Goal: Find contact information: Find contact information

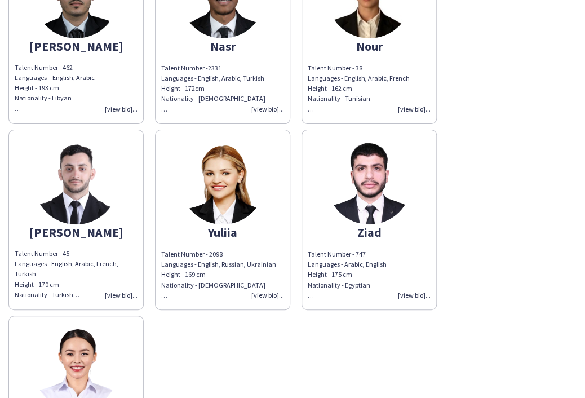
scroll to position [416, 0]
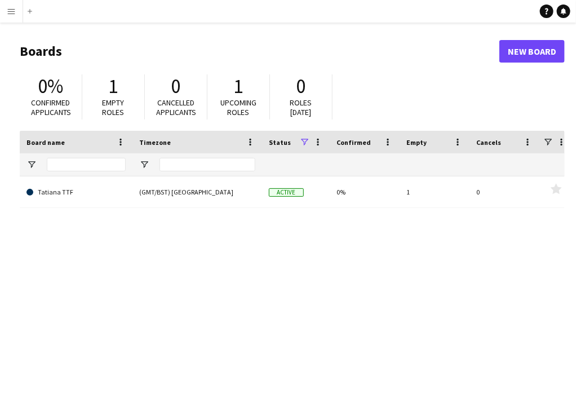
click at [9, 5] on button "Menu" at bounding box center [11, 11] width 23 height 23
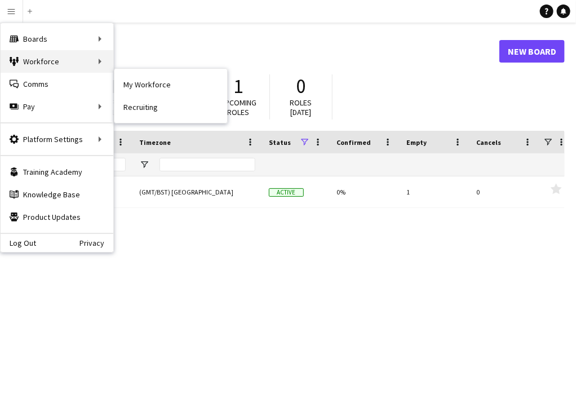
click at [39, 60] on div "Workforce Workforce" at bounding box center [57, 61] width 113 height 23
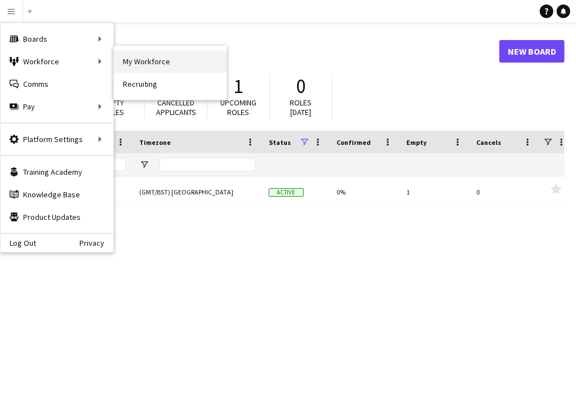
click at [158, 60] on link "My Workforce" at bounding box center [170, 61] width 113 height 23
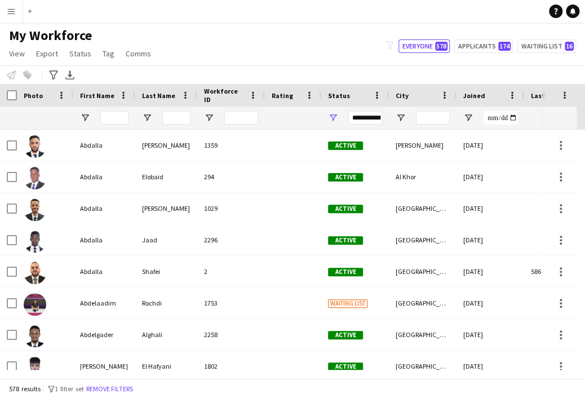
click at [111, 103] on div "First Name" at bounding box center [97, 95] width 35 height 17
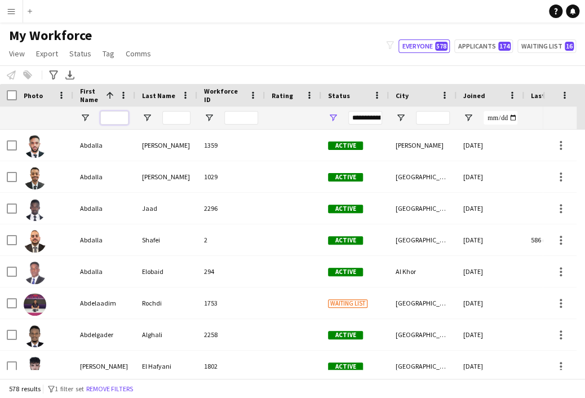
click at [111, 119] on input "First Name Filter Input" at bounding box center [114, 118] width 28 height 14
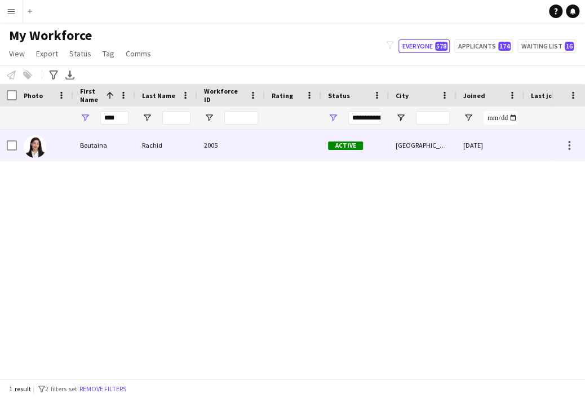
click at [90, 155] on div "Boutaina" at bounding box center [104, 145] width 62 height 31
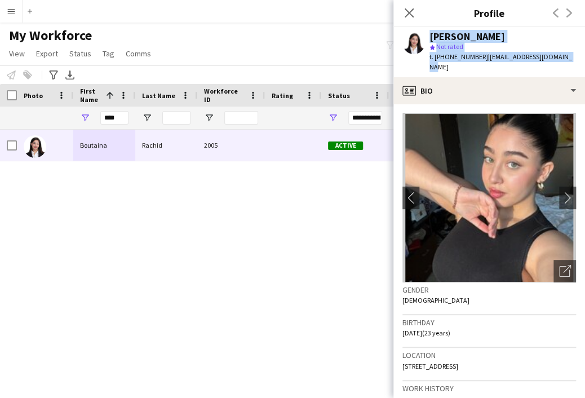
drag, startPoint x: 560, startPoint y: 56, endPoint x: 420, endPoint y: 39, distance: 141.5
click at [420, 39] on div "Boutaina Rachid star Not rated t. +97450282122 | bouthaina6104@icloud.com" at bounding box center [490, 52] width 192 height 50
copy div "Boutaina Rachid star Not rated t. +97450282122 | bouthaina6104@icloud.com"
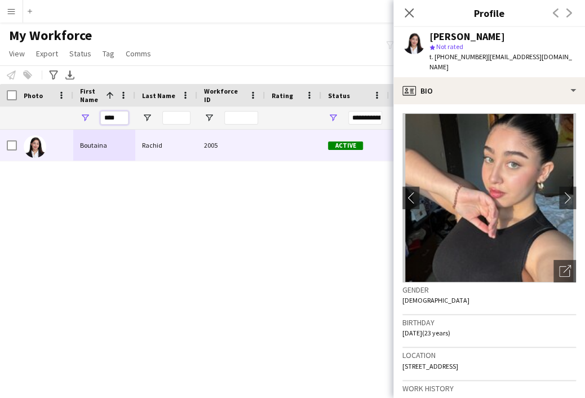
click at [118, 118] on input "****" at bounding box center [114, 118] width 28 height 14
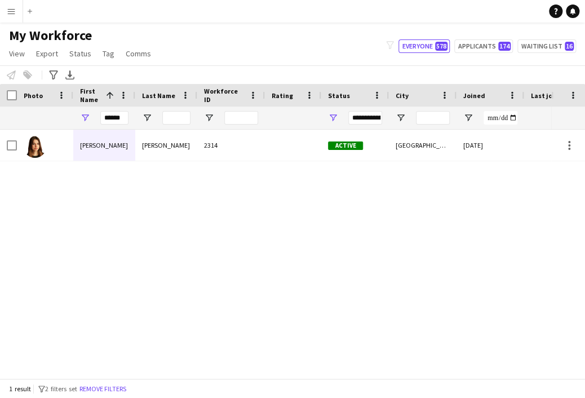
click at [79, 142] on div "[PERSON_NAME]" at bounding box center [104, 145] width 62 height 31
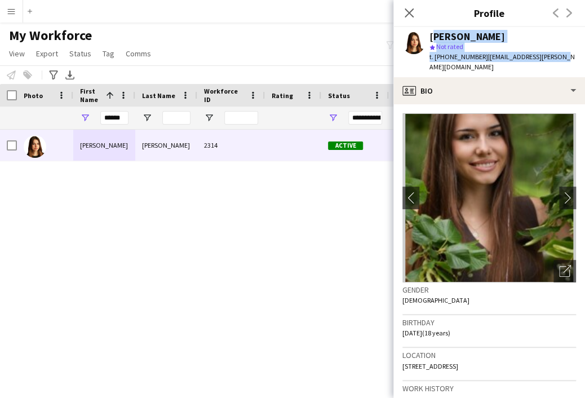
drag, startPoint x: 550, startPoint y: 55, endPoint x: 428, endPoint y: 36, distance: 123.9
click at [428, 36] on div "Alicia Tatu star Not rated t. +97466426599 | alisija.tatu@gmail.com" at bounding box center [490, 52] width 192 height 50
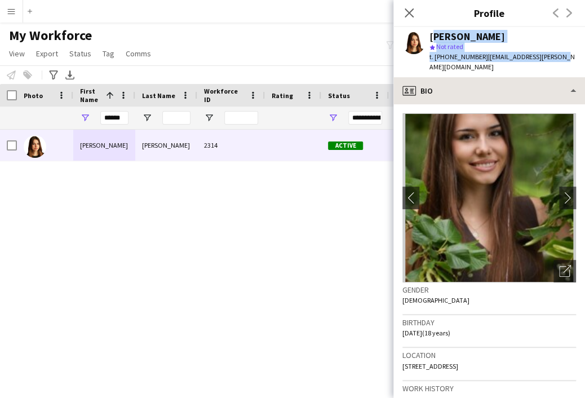
copy div "Alicia Tatu star Not rated t. +97466426599 | alisija.tatu@gmail.com"
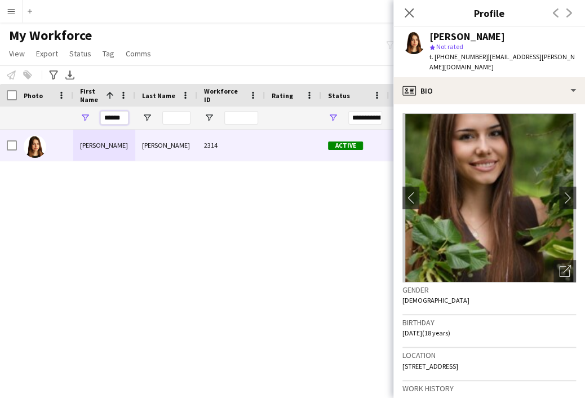
click at [121, 111] on input "******" at bounding box center [114, 118] width 28 height 14
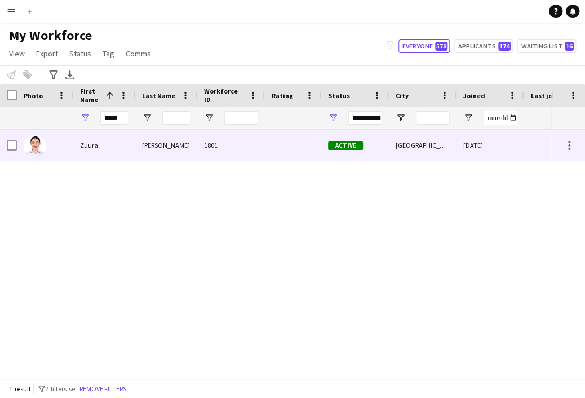
click at [97, 146] on div "Zuura" at bounding box center [104, 145] width 62 height 31
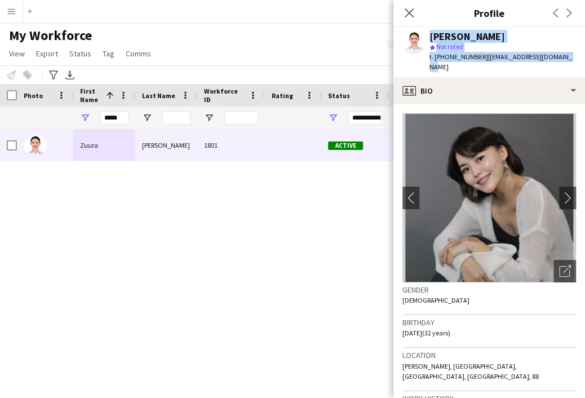
drag, startPoint x: 563, startPoint y: 58, endPoint x: 425, endPoint y: 32, distance: 141.2
click at [425, 32] on div "Zuura Akimova star Not rated t. +97455778387 | akimova.zu1993@gmail.com" at bounding box center [490, 52] width 192 height 50
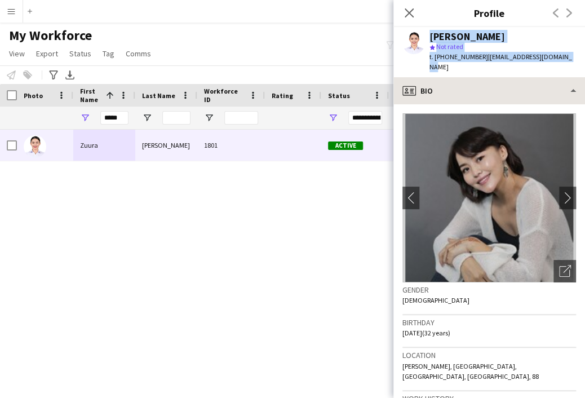
copy div "Zuura Akimova star Not rated t. +97455778387 | akimova.zu1993@gmail.com"
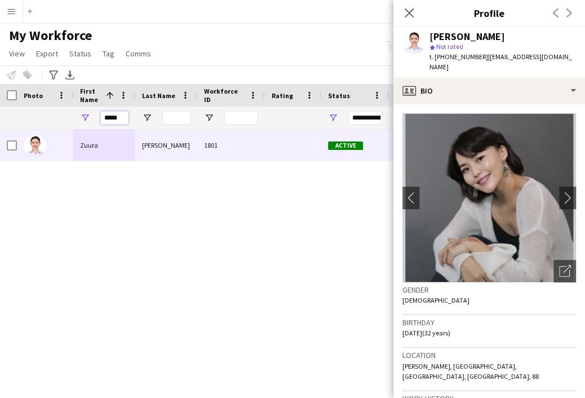
click at [113, 120] on input "*****" at bounding box center [114, 118] width 28 height 14
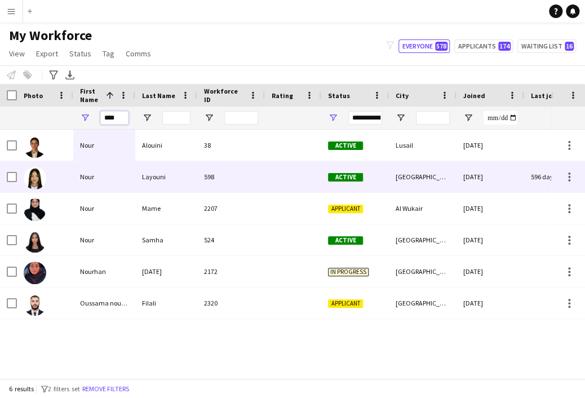
type input "****"
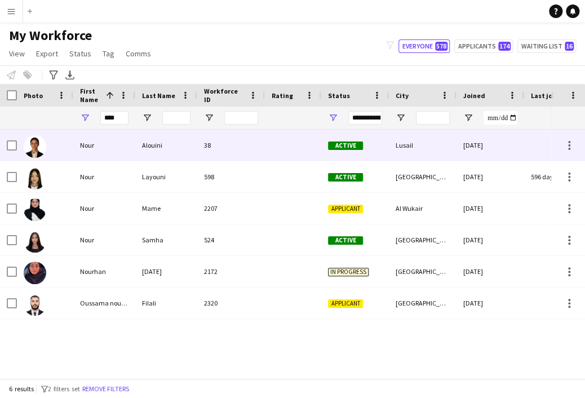
click at [96, 138] on div "Nour" at bounding box center [104, 145] width 62 height 31
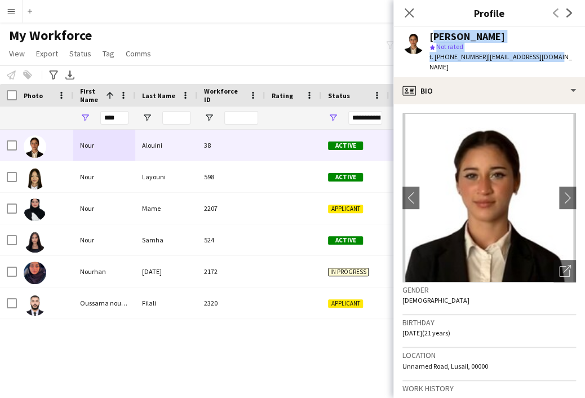
drag, startPoint x: 561, startPoint y: 57, endPoint x: 428, endPoint y: 34, distance: 135.0
click at [428, 34] on app-profile-header "Nour Alouini star Not rated t. +97466883939 | nouralwini@gmail.com" at bounding box center [490, 52] width 192 height 50
copy div "Nour Alouini star Not rated t. +97466883939 | nouralwini@gmail.com"
